Goal: Transaction & Acquisition: Purchase product/service

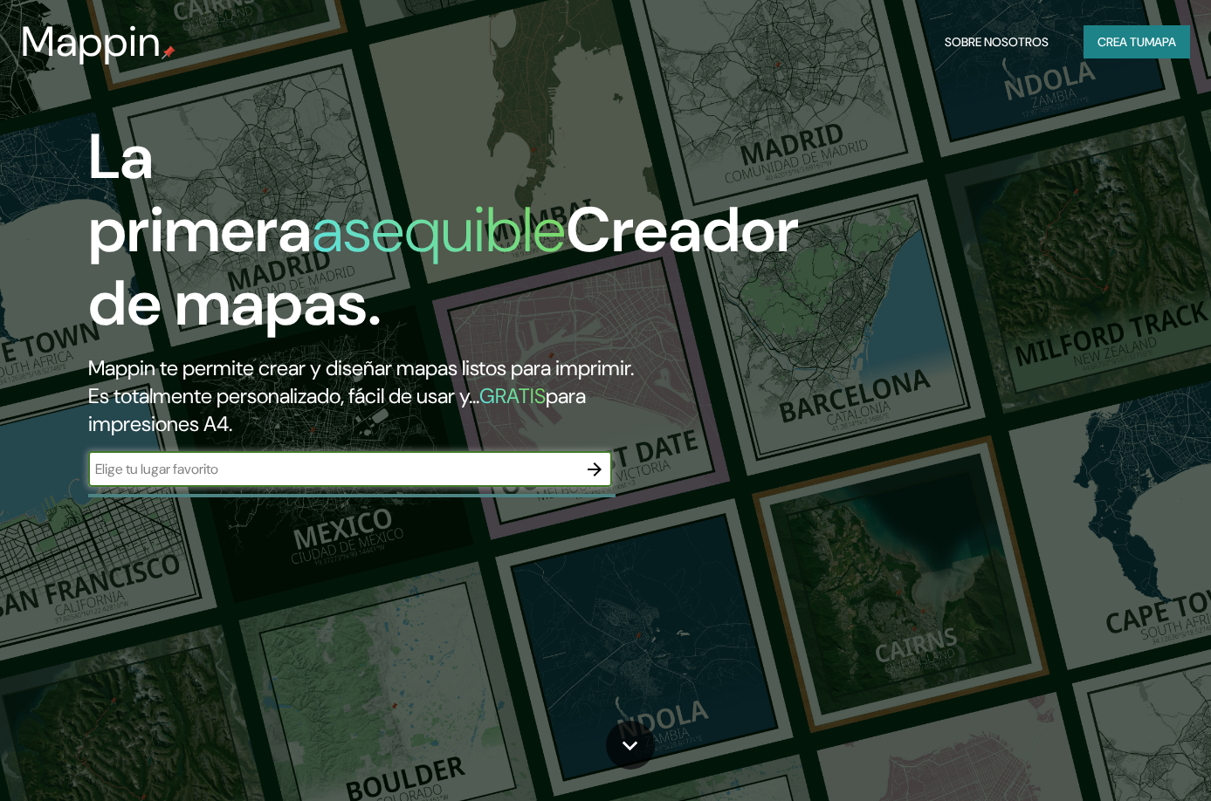
click at [1136, 36] on font "Crea tu" at bounding box center [1120, 42] width 47 height 16
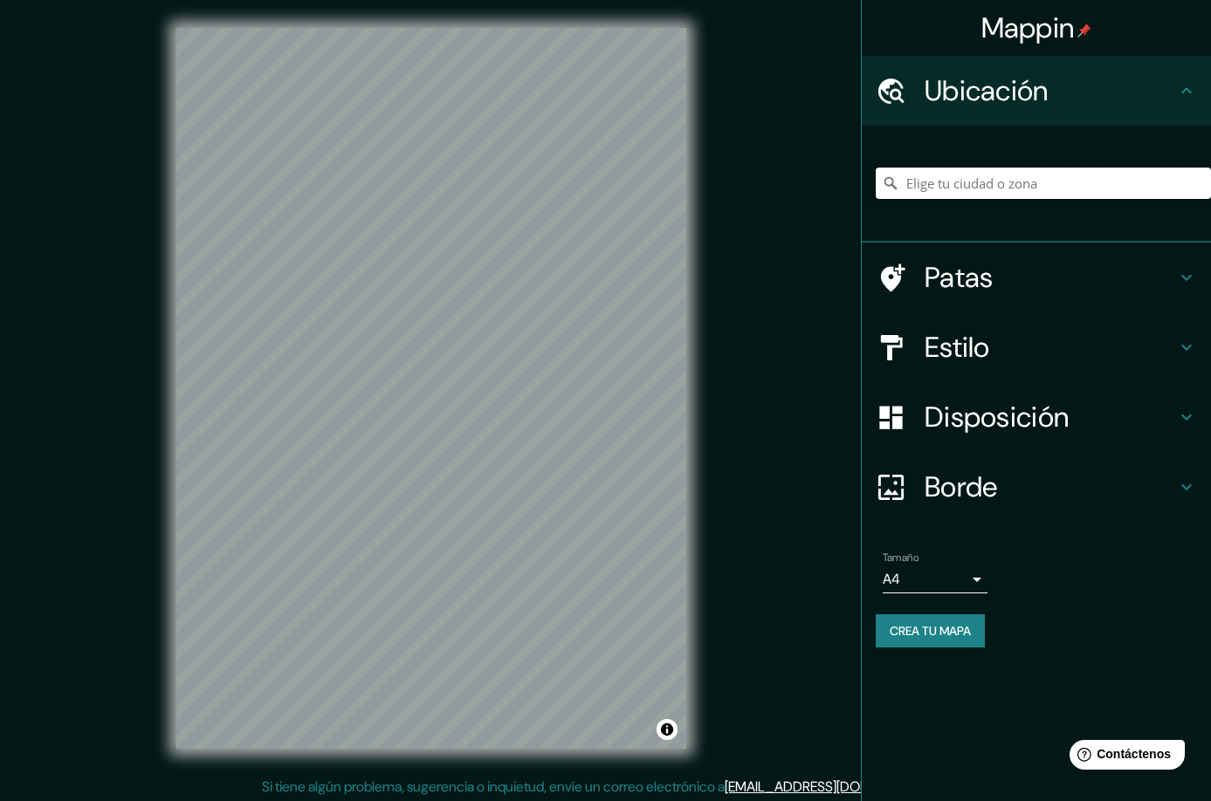
click at [1044, 189] on input "Elige tu ciudad o zona" at bounding box center [1043, 183] width 335 height 31
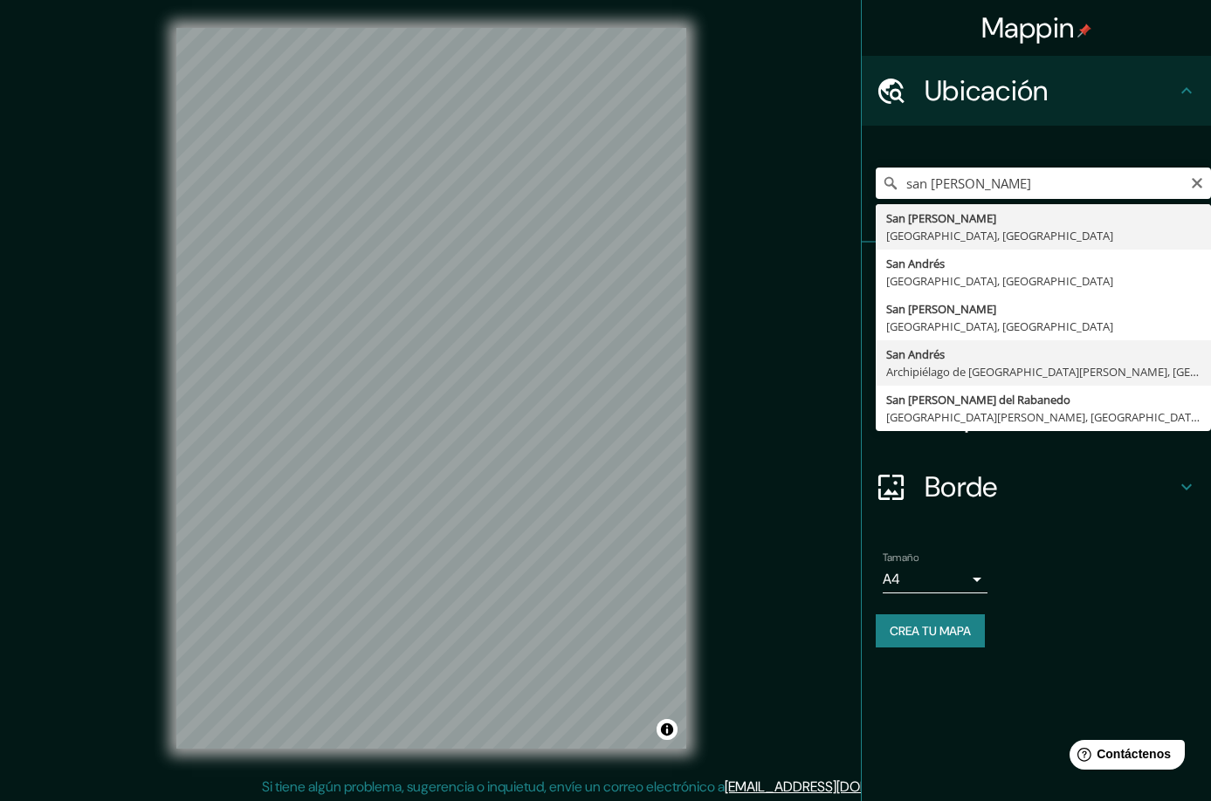
type input "[GEOGRAPHIC_DATA][PERSON_NAME], Archipiélago de [GEOGRAPHIC_DATA][PERSON_NAME],…"
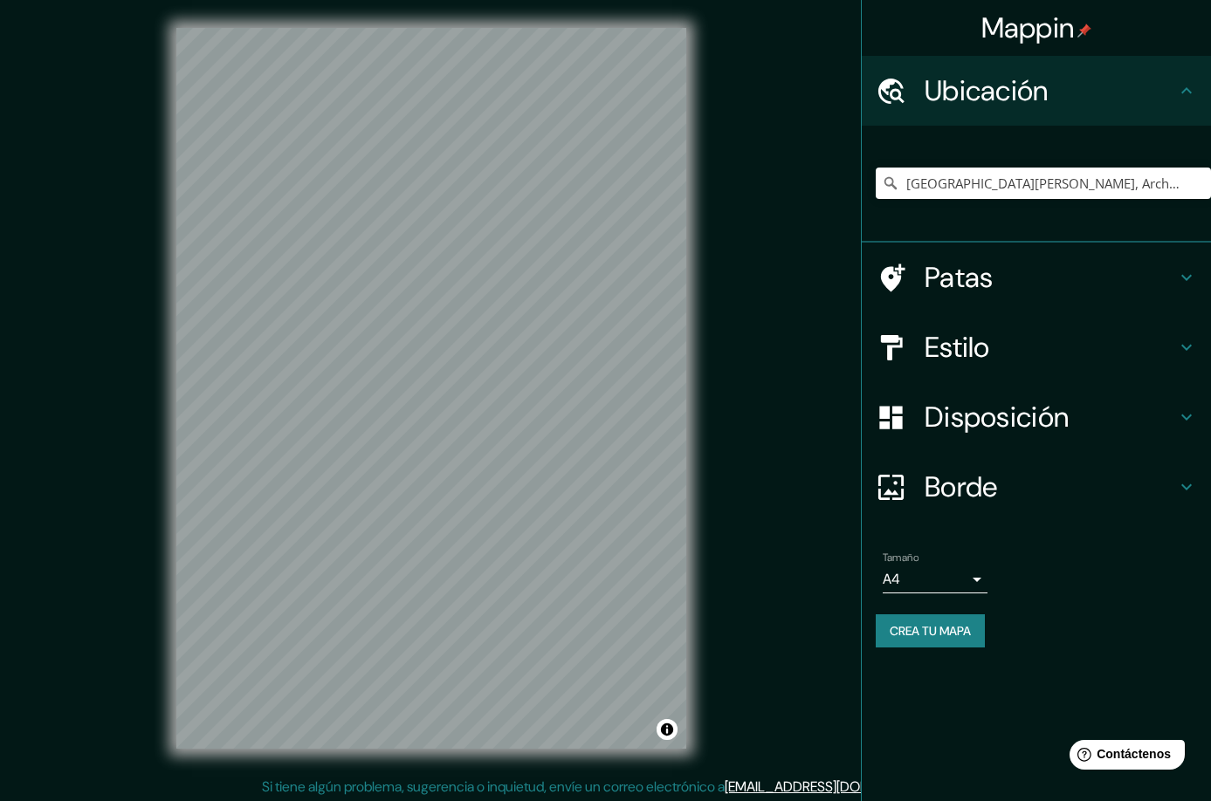
click at [969, 342] on font "Estilo" at bounding box center [956, 347] width 65 height 37
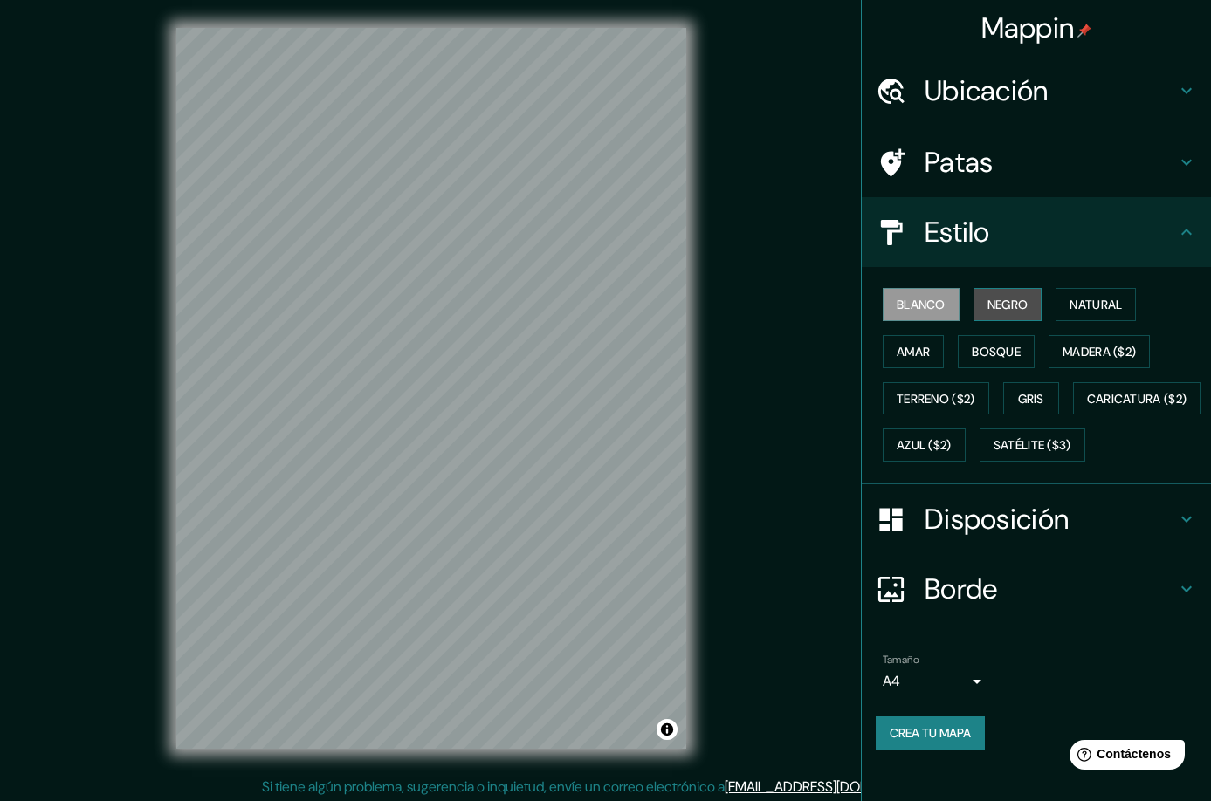
click at [1018, 304] on font "Negro" at bounding box center [1007, 305] width 41 height 16
click at [1089, 304] on font "Natural" at bounding box center [1095, 305] width 52 height 16
click at [926, 311] on font "Blanco" at bounding box center [920, 305] width 49 height 16
click at [1102, 252] on div "Estilo" at bounding box center [1036, 232] width 349 height 70
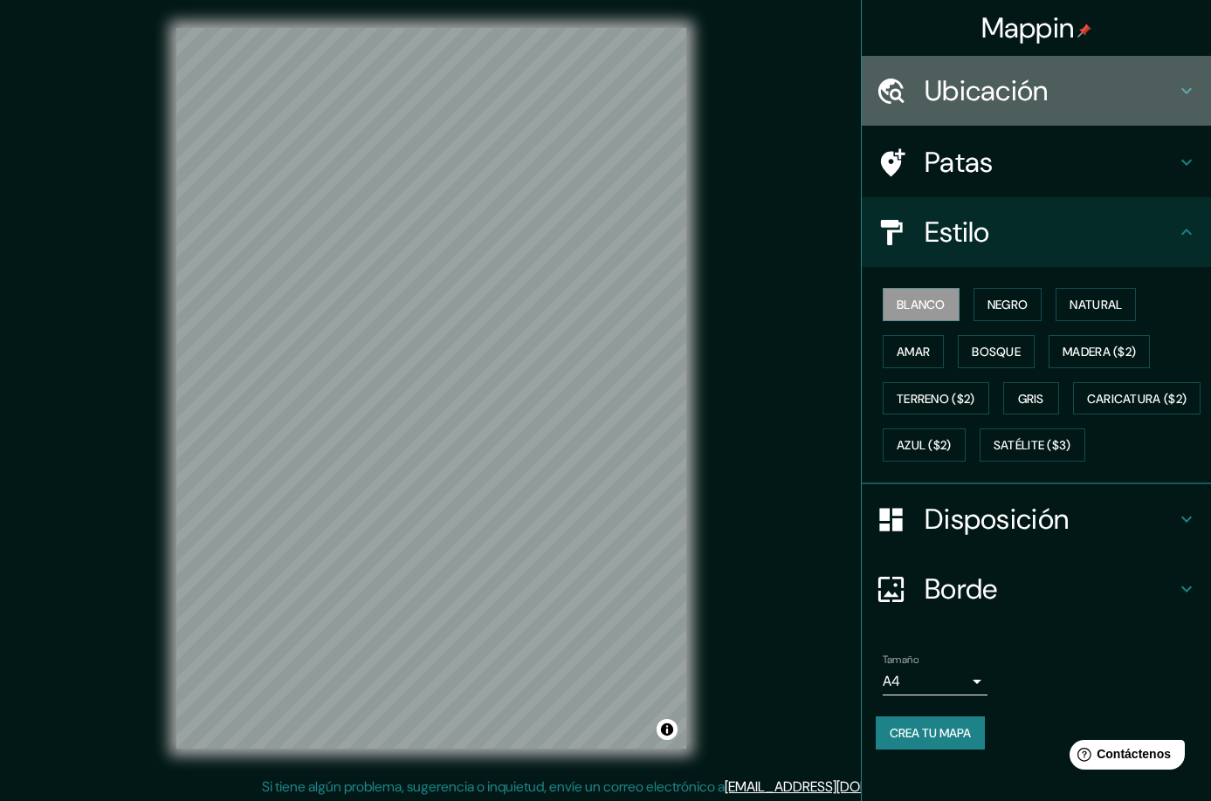
click at [1100, 111] on div "Ubicación" at bounding box center [1036, 91] width 349 height 70
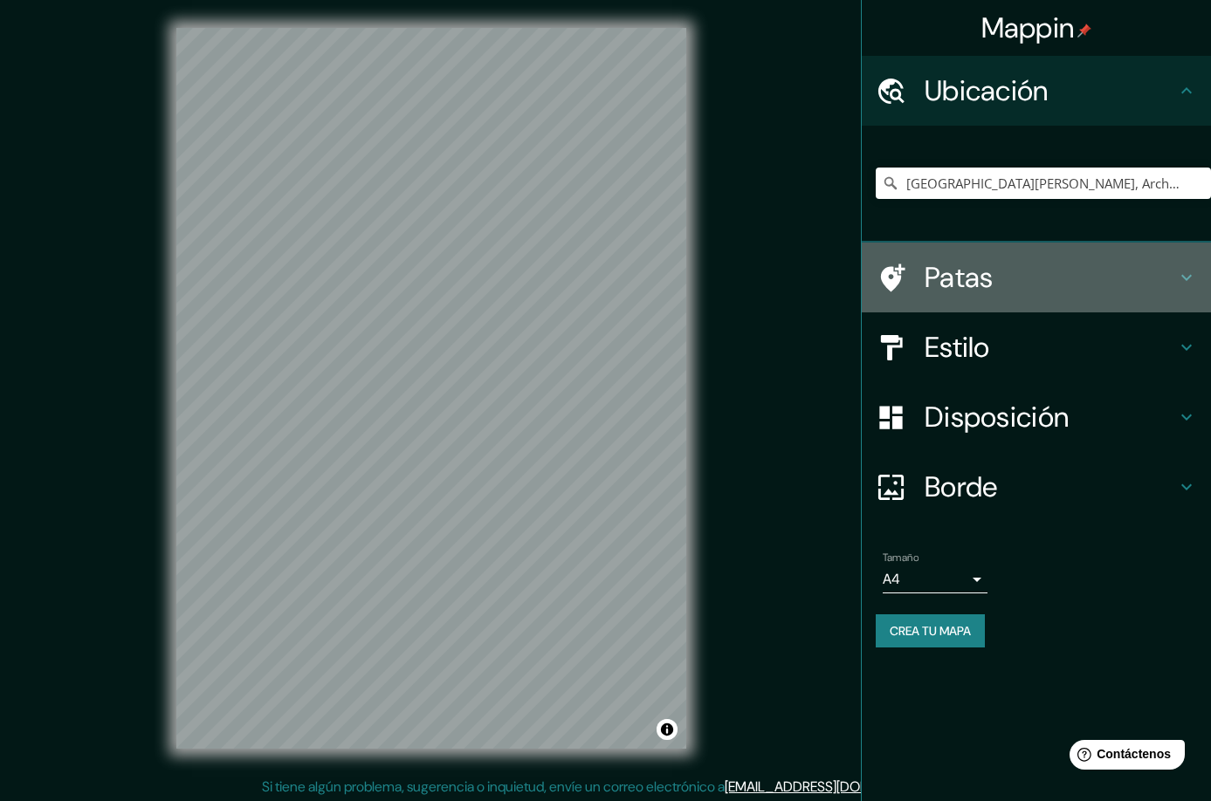
click at [999, 281] on h4 "Patas" at bounding box center [1049, 277] width 251 height 35
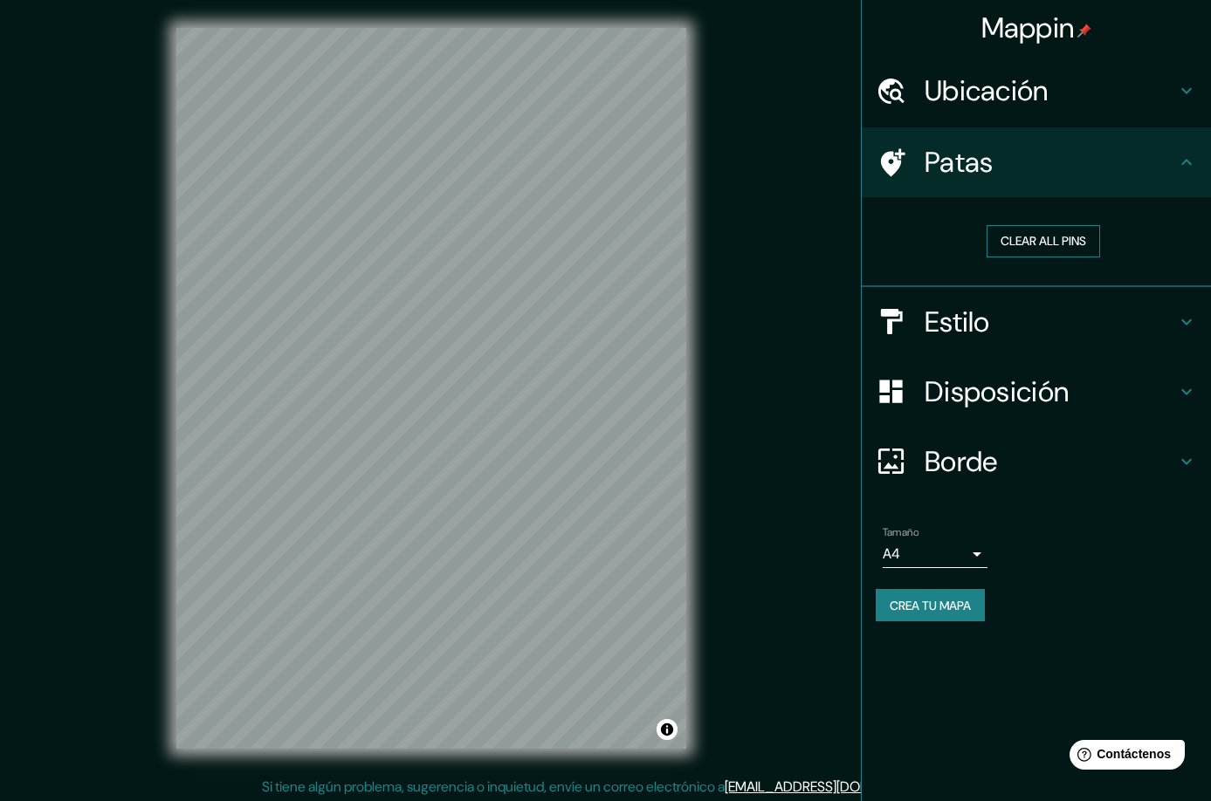
click at [993, 237] on button "Clear all pins" at bounding box center [1042, 241] width 113 height 32
click at [1047, 237] on button "Clear all pins" at bounding box center [1042, 241] width 113 height 32
